Goal: Check status

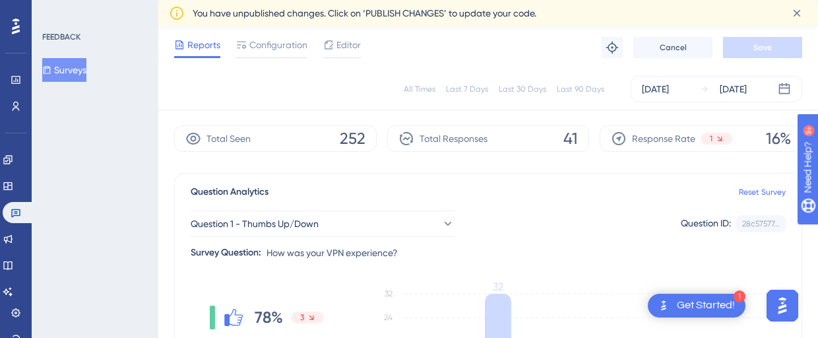
click at [727, 72] on div "All Times Last 7 Days Last 30 Days Last 90 Days [DATE] [DATE]" at bounding box center [488, 89] width 660 height 42
click at [727, 81] on div "[DATE]" at bounding box center [733, 89] width 27 height 16
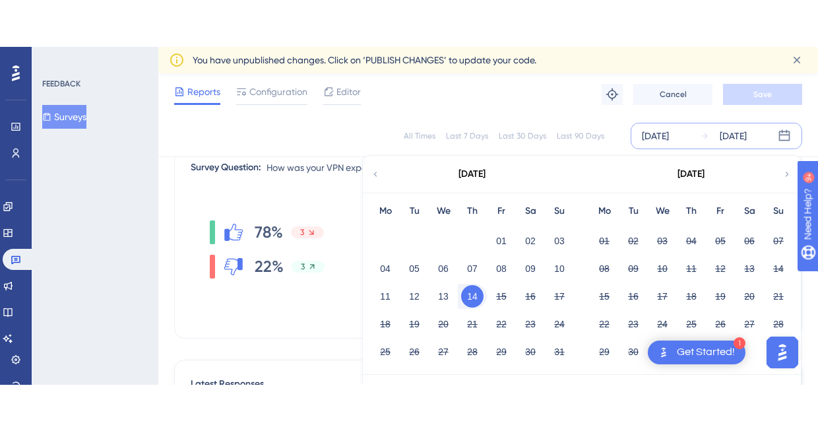
scroll to position [174, 0]
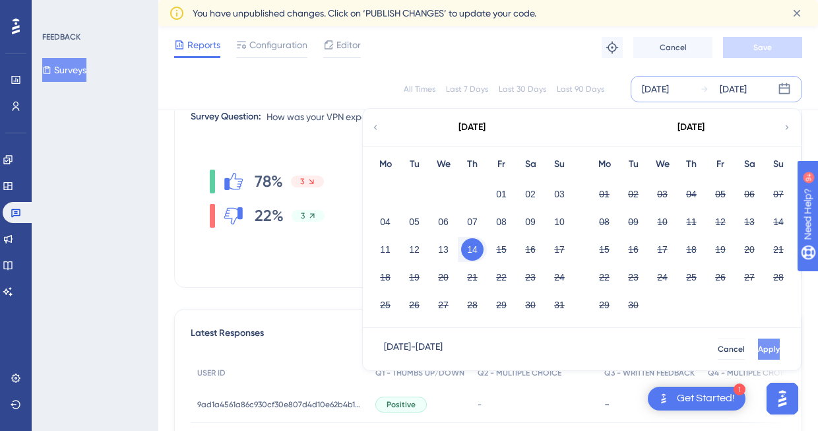
click at [761, 337] on button "Apply" at bounding box center [769, 349] width 22 height 21
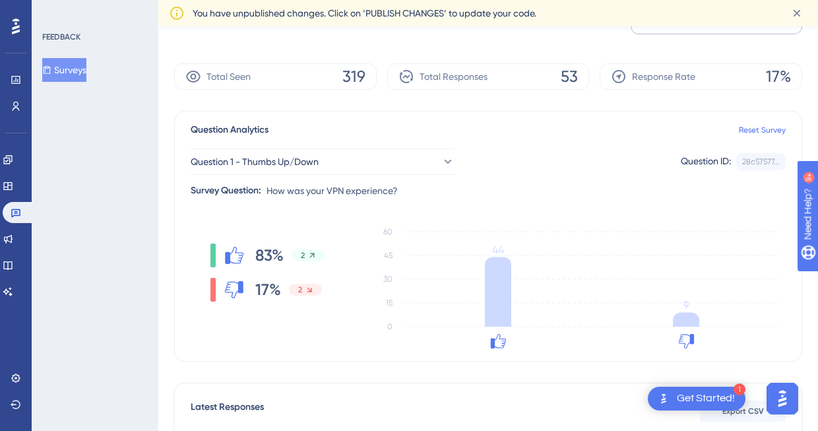
scroll to position [109, 0]
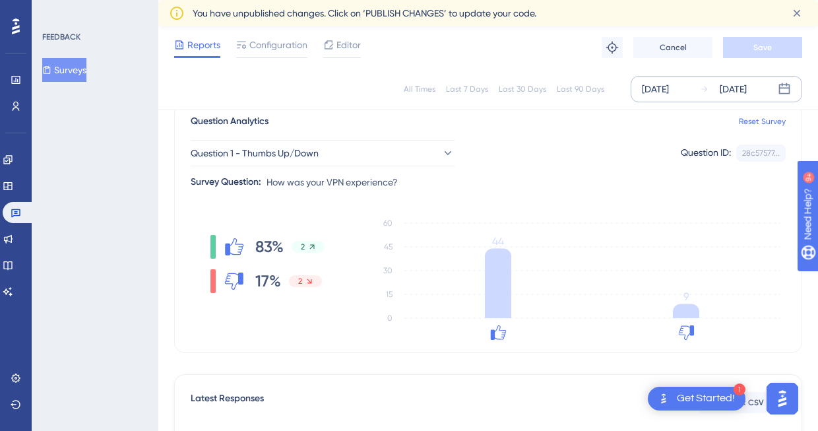
click at [738, 94] on div "[DATE]" at bounding box center [733, 89] width 27 height 16
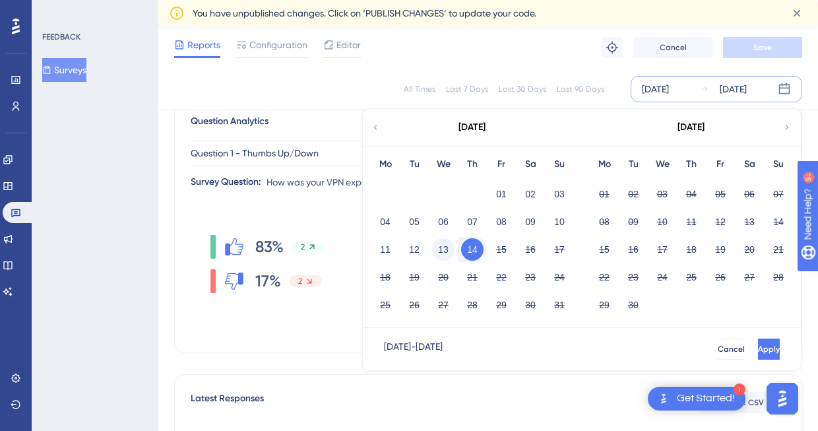
click at [452, 251] on button "13" at bounding box center [443, 249] width 22 height 22
click at [756, 337] on button "Apply" at bounding box center [768, 349] width 24 height 21
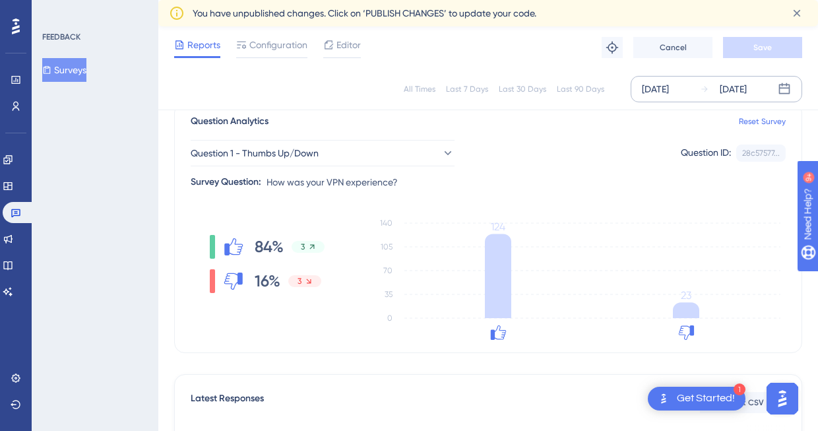
click at [747, 83] on div "[DATE]" at bounding box center [733, 89] width 27 height 16
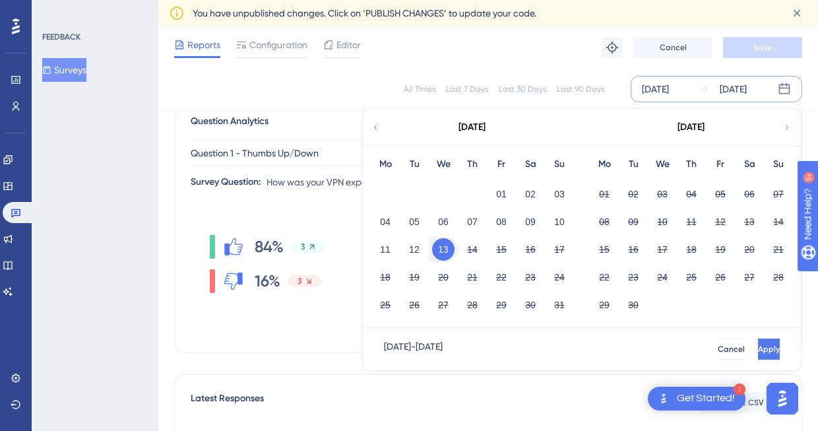
click at [446, 252] on button "13" at bounding box center [443, 249] width 22 height 22
click at [474, 252] on button "14" at bounding box center [472, 249] width 22 height 22
click at [757, 337] on span "Apply" at bounding box center [768, 349] width 22 height 11
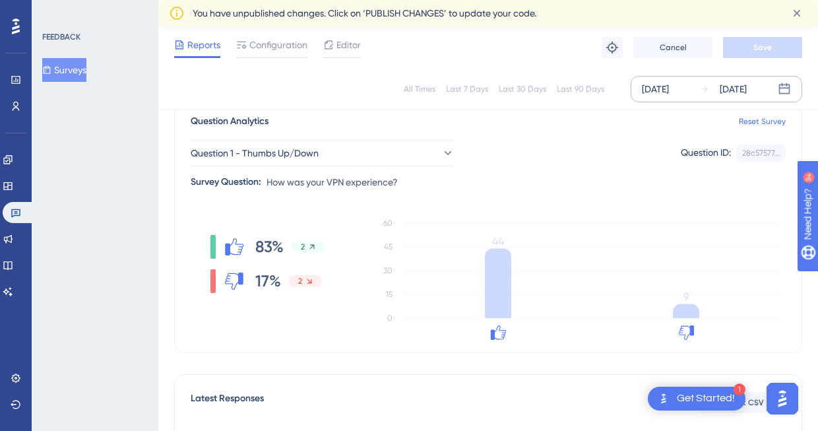
click at [747, 84] on div "[DATE]" at bounding box center [733, 89] width 27 height 16
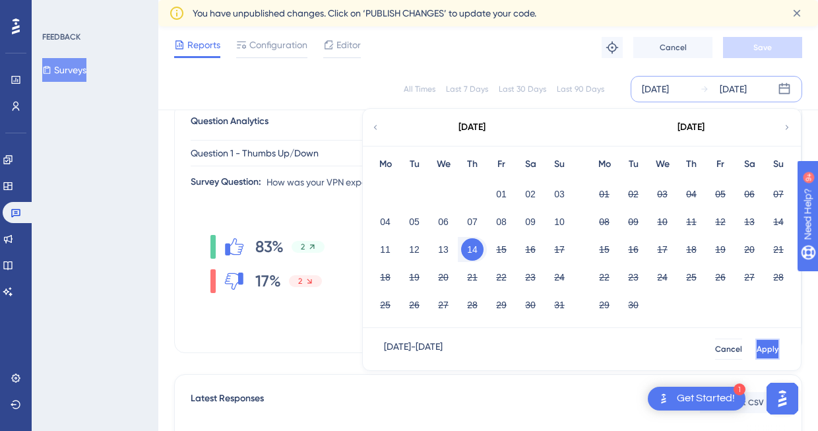
click at [765, 337] on button "Apply" at bounding box center [768, 349] width 24 height 21
